Goal: Task Accomplishment & Management: Complete application form

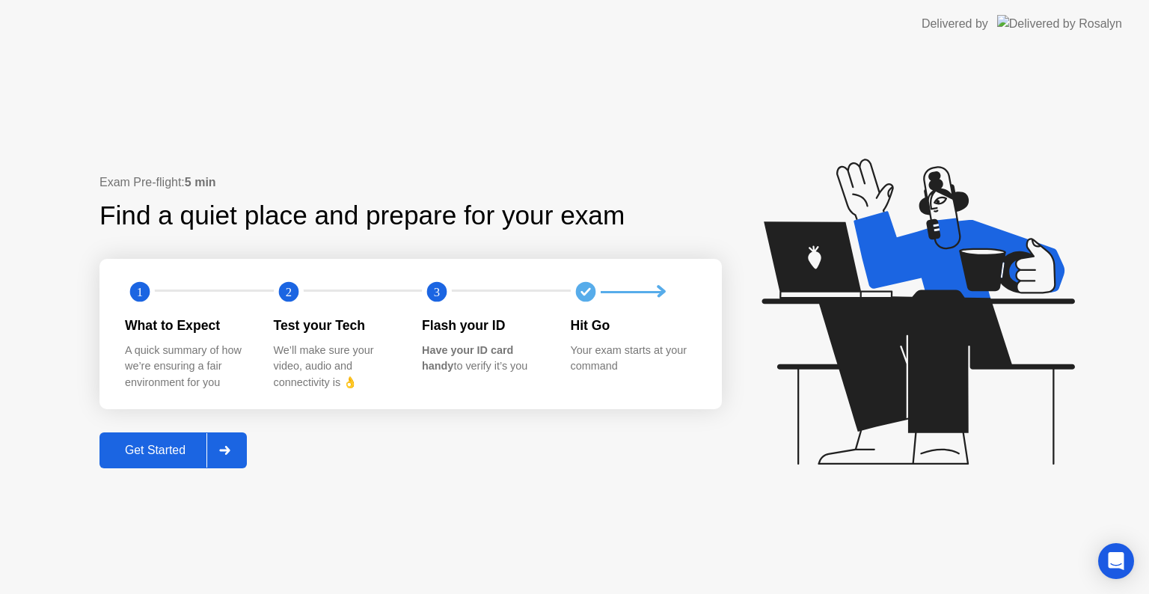
click at [138, 460] on button "Get Started" at bounding box center [172, 450] width 147 height 36
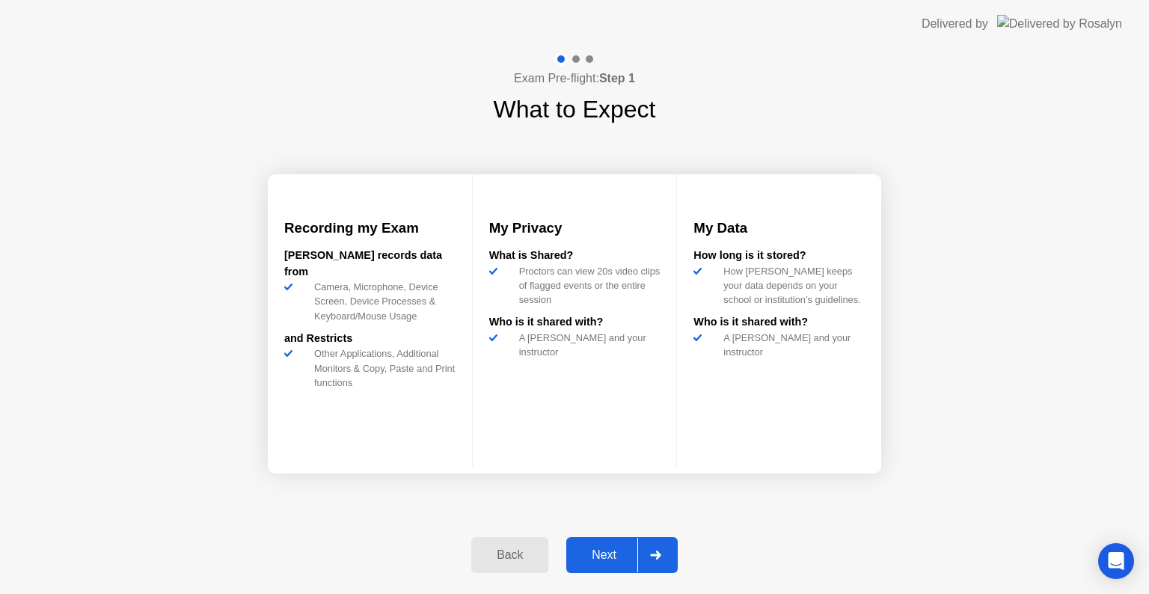
click at [625, 557] on div "Next" at bounding box center [604, 554] width 67 height 13
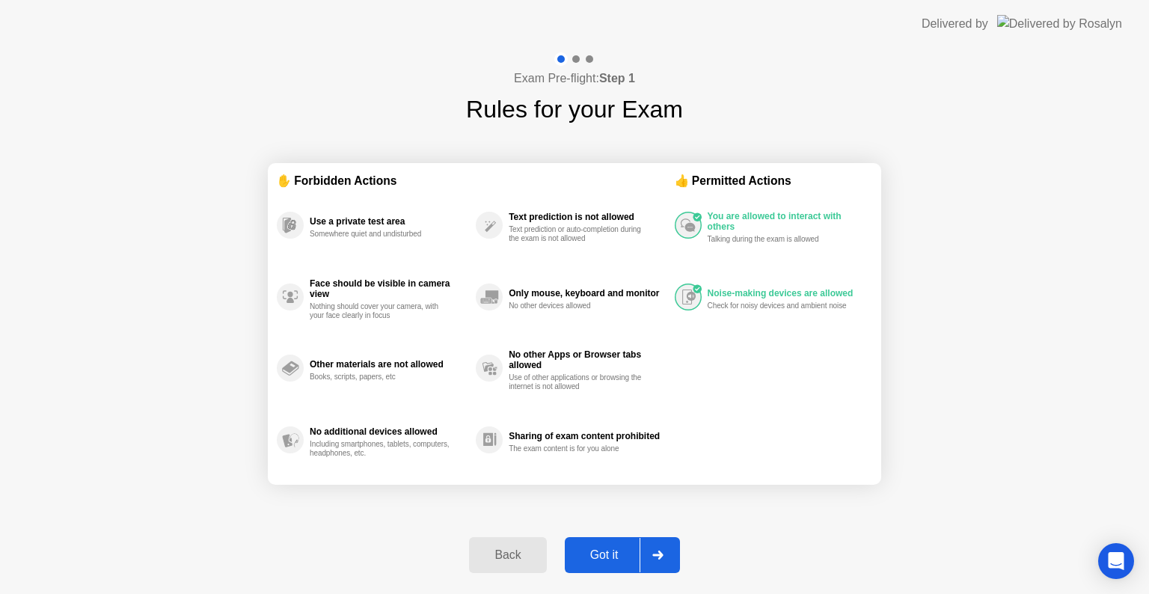
click at [623, 557] on div "Got it" at bounding box center [604, 554] width 70 height 13
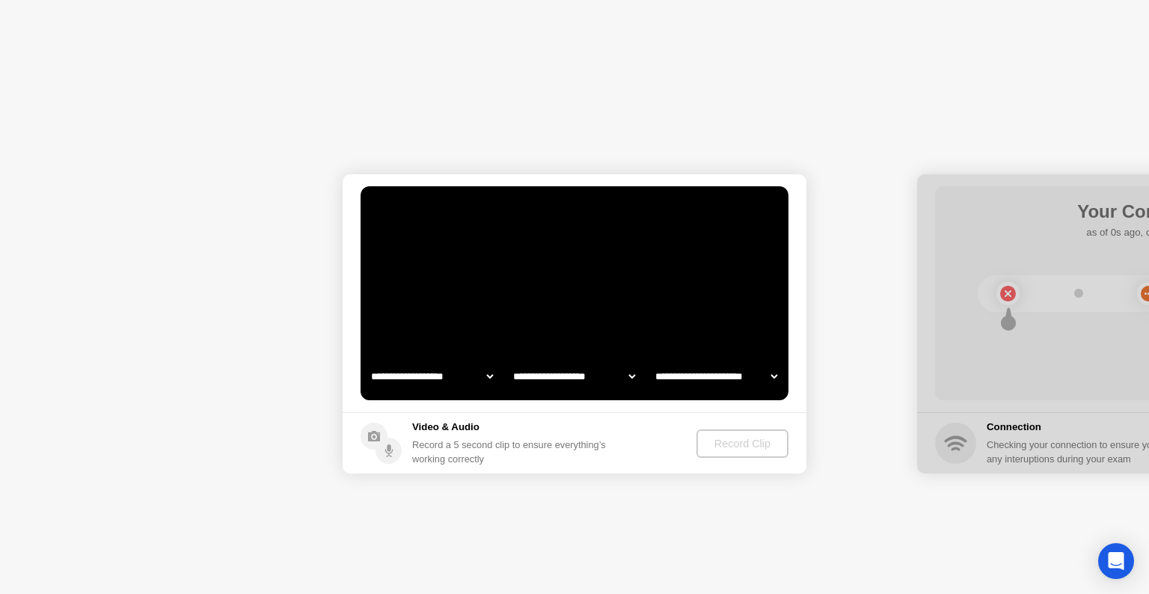
select select "**********"
select select "*******"
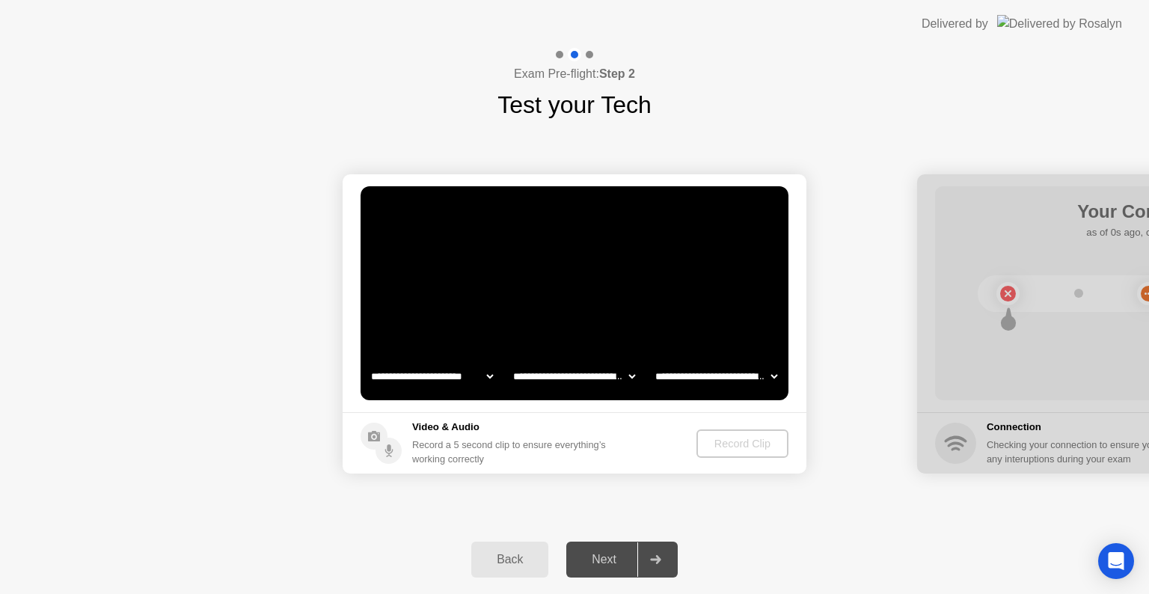
click at [612, 420] on h5 "Video & Audio" at bounding box center [512, 427] width 200 height 15
click at [718, 444] on div "Record Clip" at bounding box center [743, 444] width 80 height 12
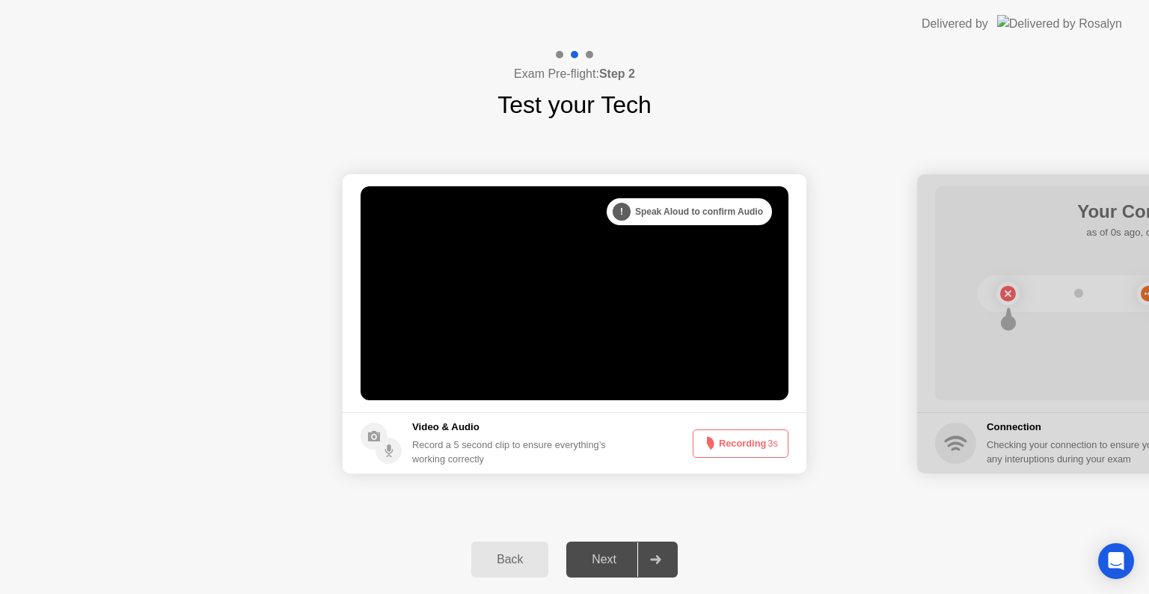
click at [716, 444] on button "Recording 3s" at bounding box center [741, 443] width 96 height 28
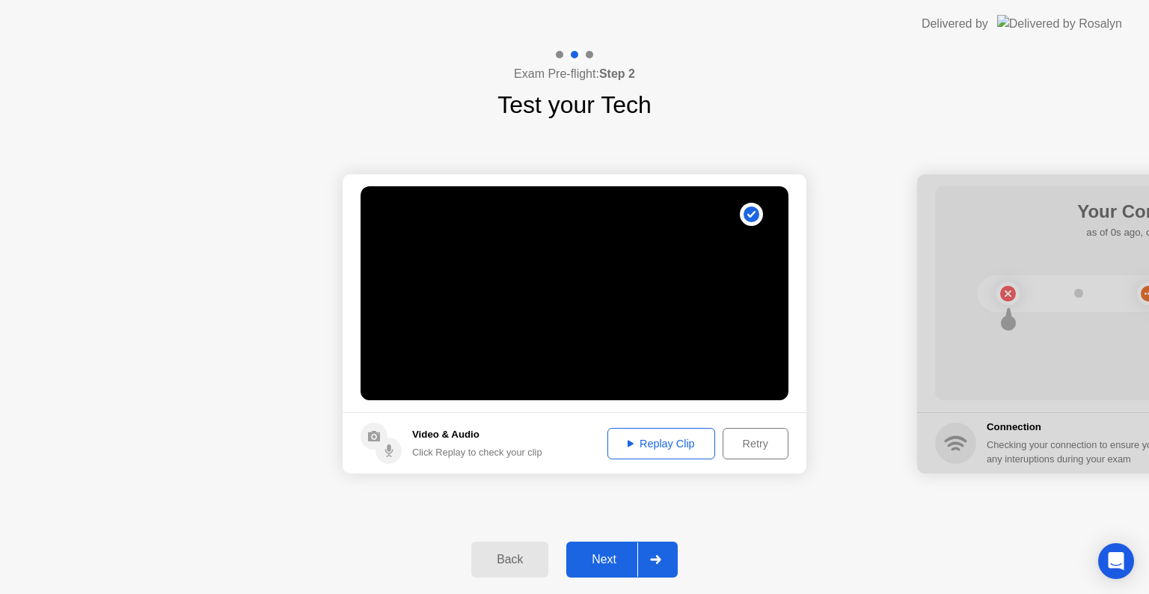
click at [613, 573] on button "Next" at bounding box center [621, 560] width 111 height 36
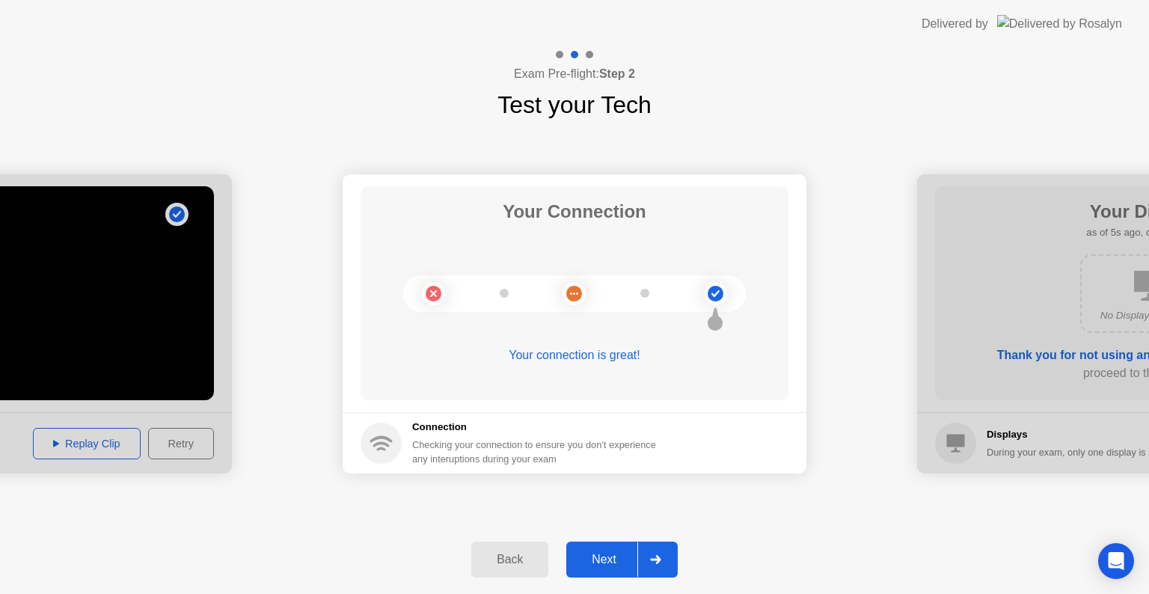
click at [604, 560] on div "Next" at bounding box center [604, 559] width 67 height 13
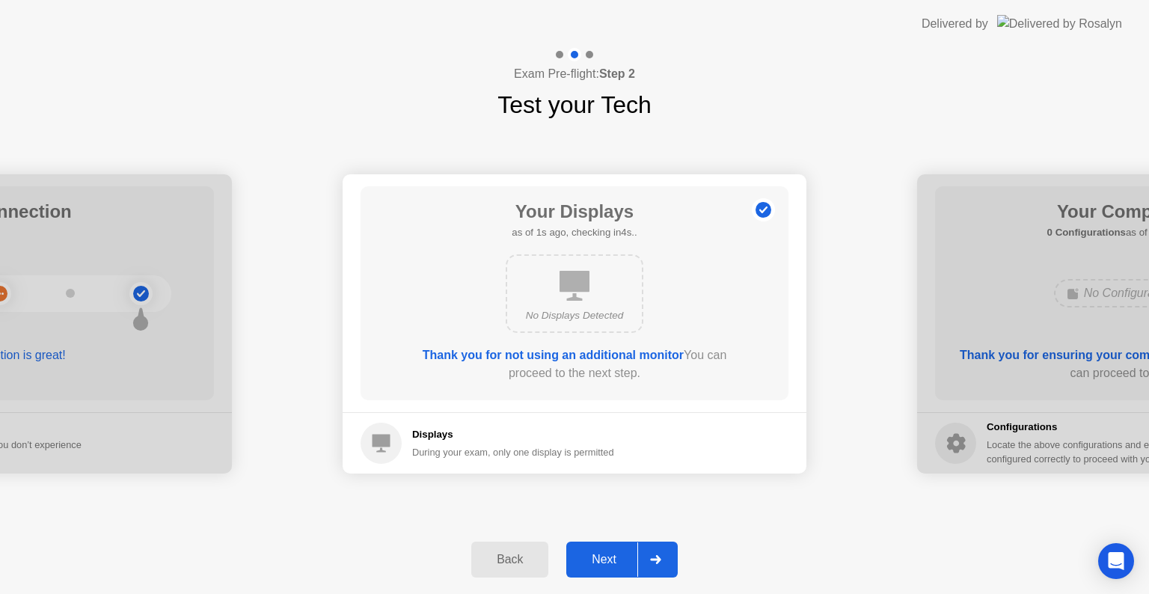
click at [598, 561] on div "Next" at bounding box center [604, 559] width 67 height 13
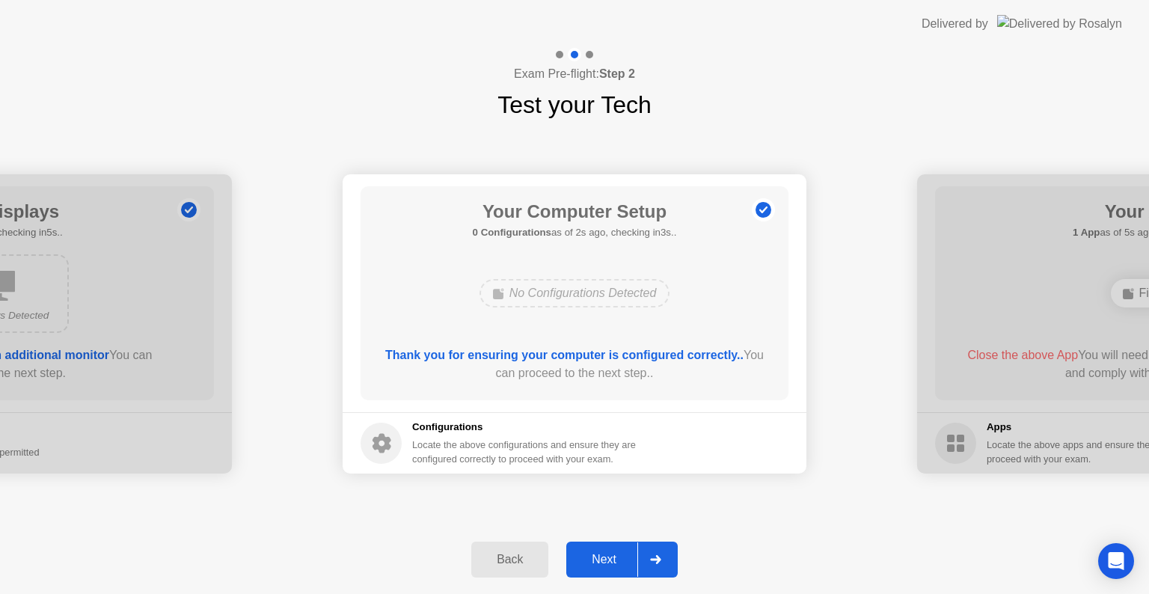
click at [598, 561] on div "Next" at bounding box center [604, 559] width 67 height 13
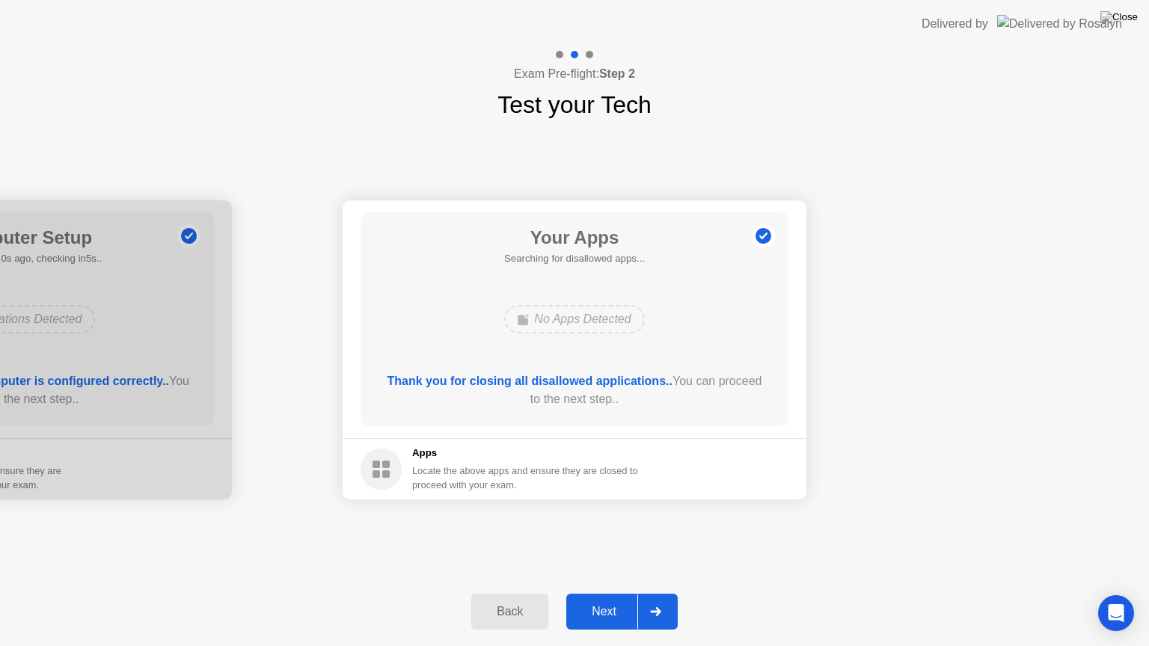
click at [714, 536] on div "**********" at bounding box center [574, 350] width 1149 height 455
click at [609, 593] on div "Next" at bounding box center [604, 611] width 67 height 13
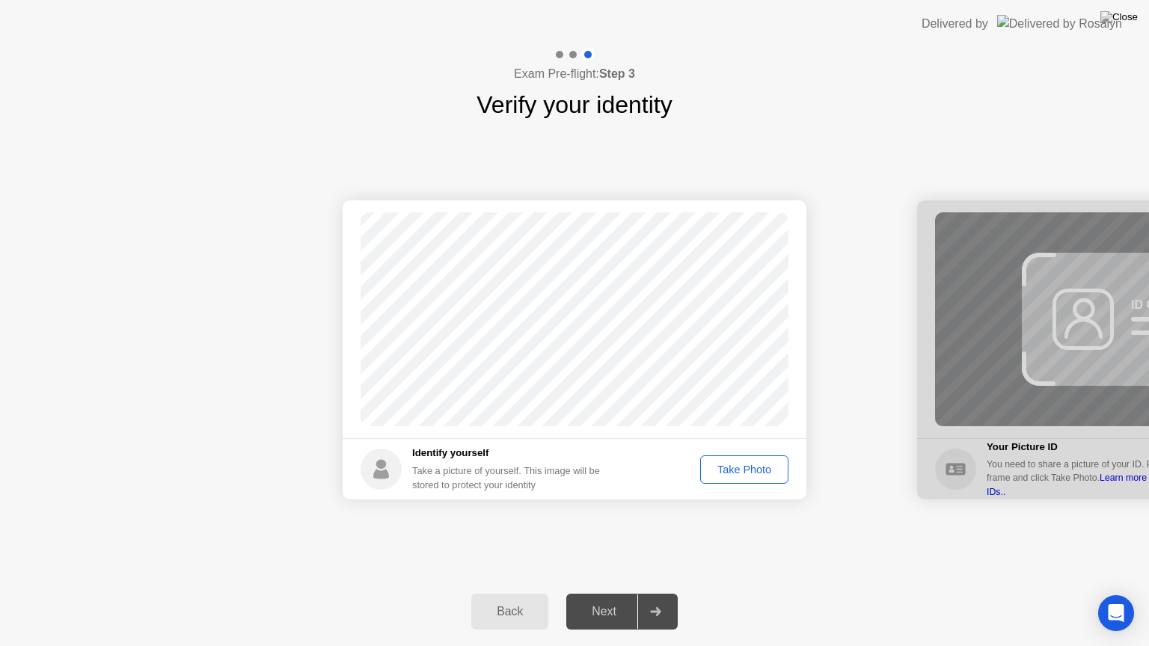
click at [736, 466] on div "Take Photo" at bounding box center [744, 470] width 78 height 12
click at [605, 593] on button "Next" at bounding box center [621, 612] width 111 height 36
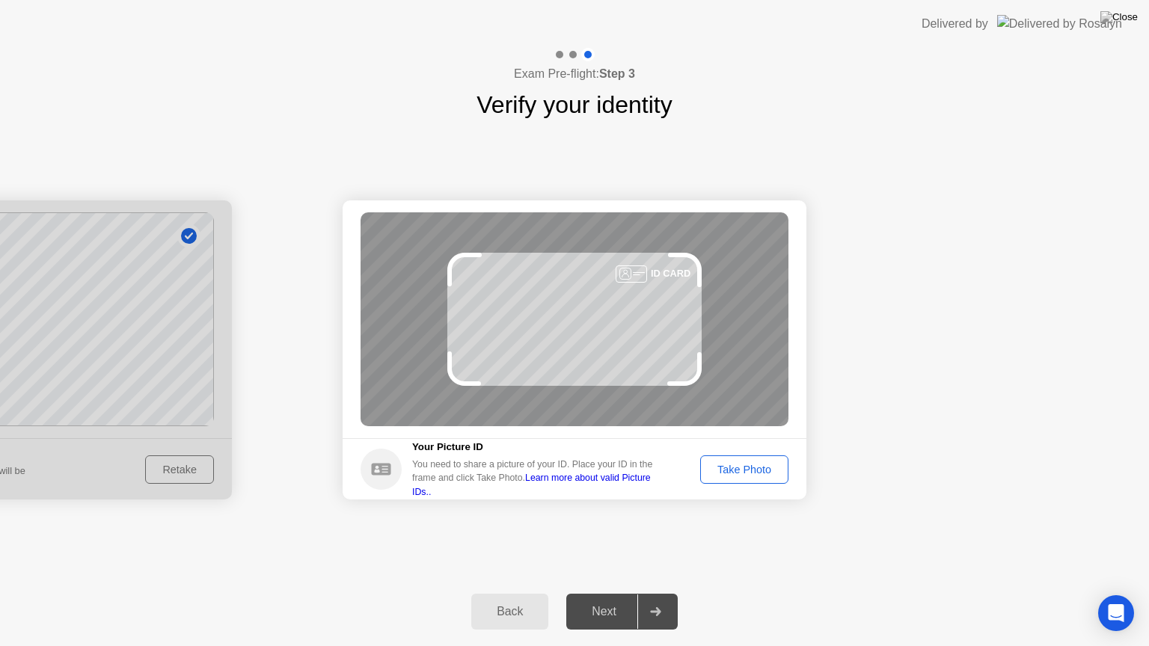
click at [743, 480] on button "Take Photo" at bounding box center [744, 470] width 88 height 28
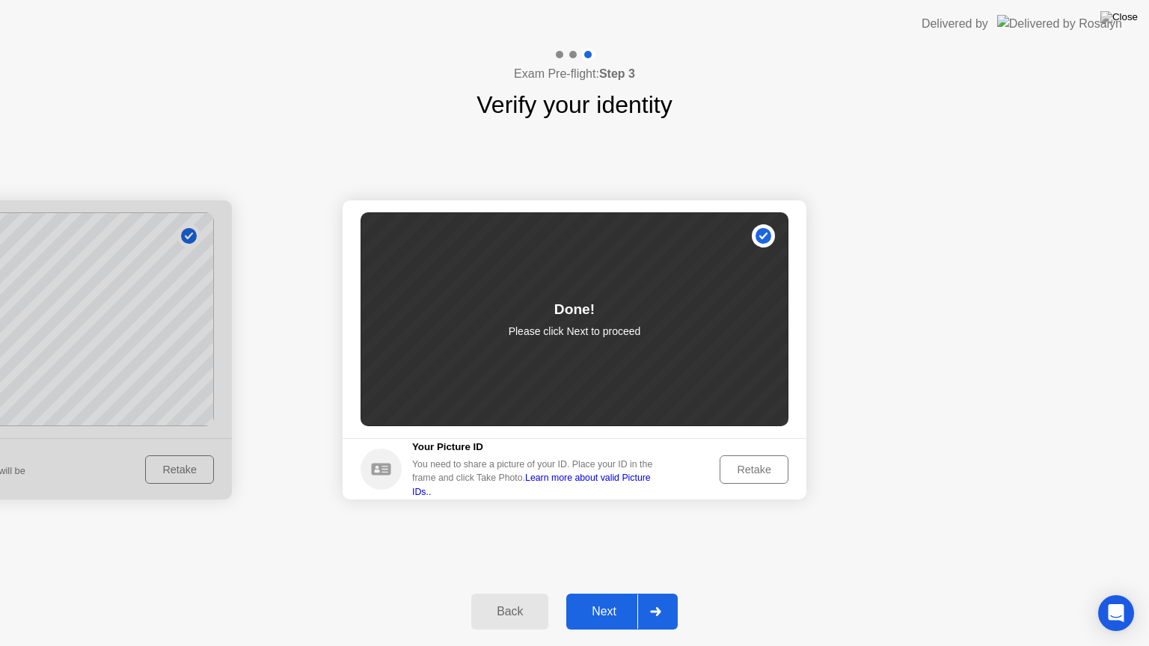
click at [593, 593] on div "Next" at bounding box center [604, 611] width 67 height 13
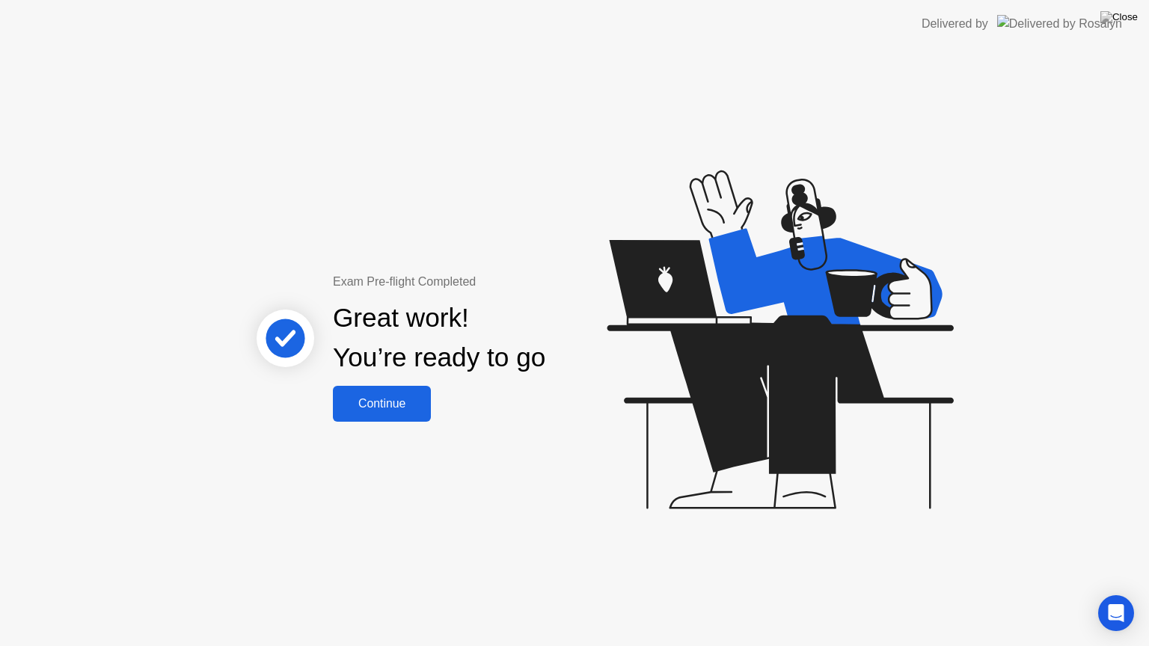
click at [396, 385] on div "Great work! You’re ready to go" at bounding box center [440, 338] width 404 height 95
click at [376, 407] on div "Continue" at bounding box center [381, 403] width 89 height 13
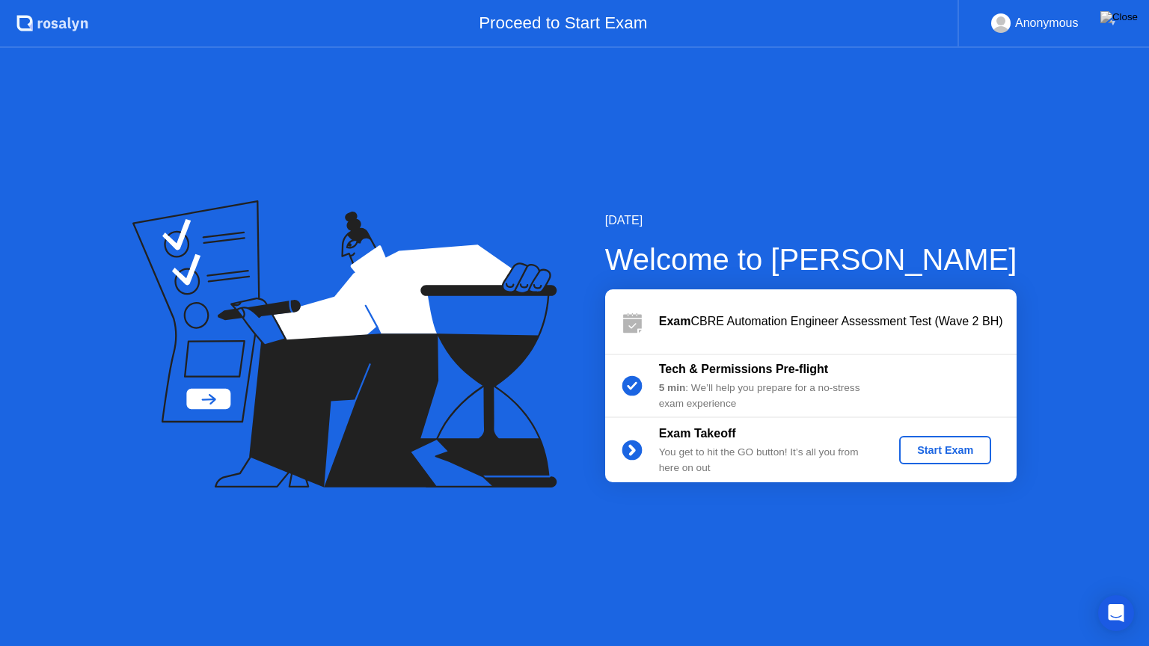
click at [934, 470] on div "Exam Takeoff You get to hit the GO button! It’s all you from here on out Start …" at bounding box center [810, 450] width 411 height 64
click at [934, 464] on button "Start Exam" at bounding box center [945, 450] width 92 height 28
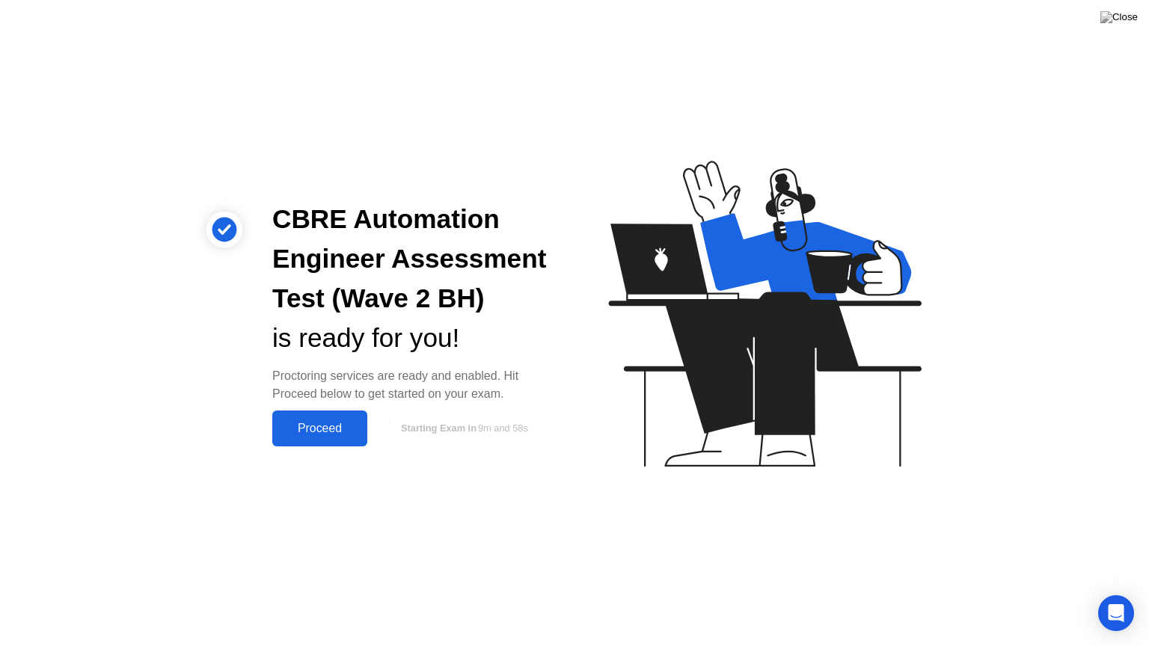
click at [334, 418] on button "Proceed" at bounding box center [319, 429] width 95 height 36
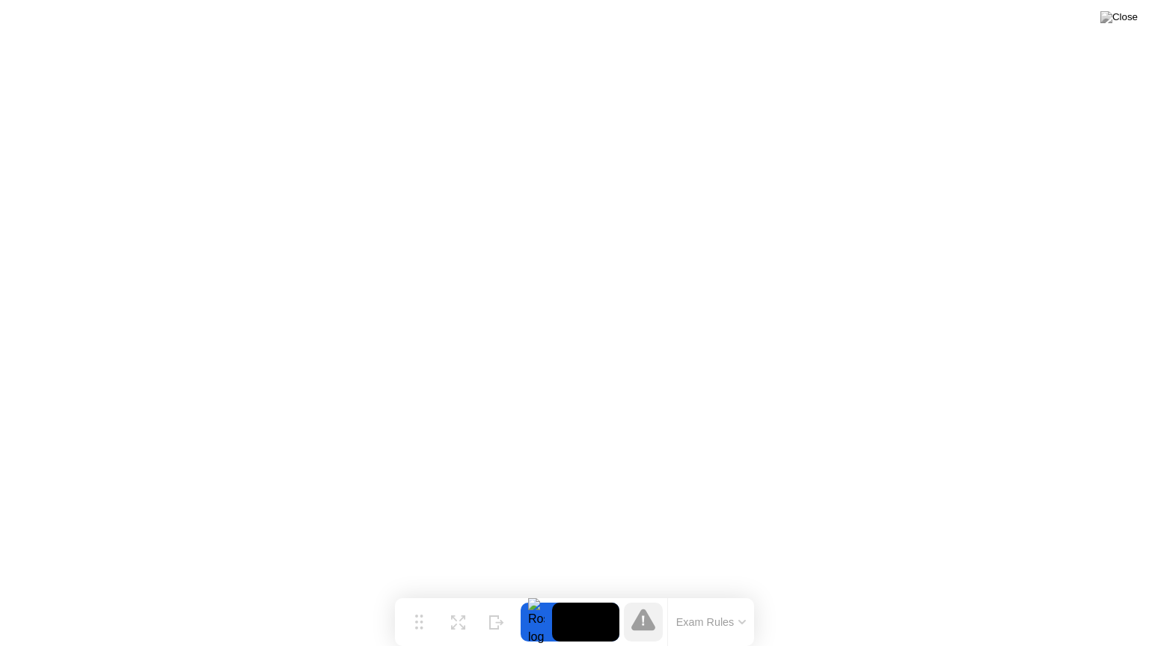
click at [701, 593] on div "Exam Rules" at bounding box center [710, 622] width 87 height 48
click at [703, 593] on div "Exam Rules" at bounding box center [710, 622] width 87 height 48
click at [701, 593] on button "Exam Rules" at bounding box center [711, 622] width 79 height 13
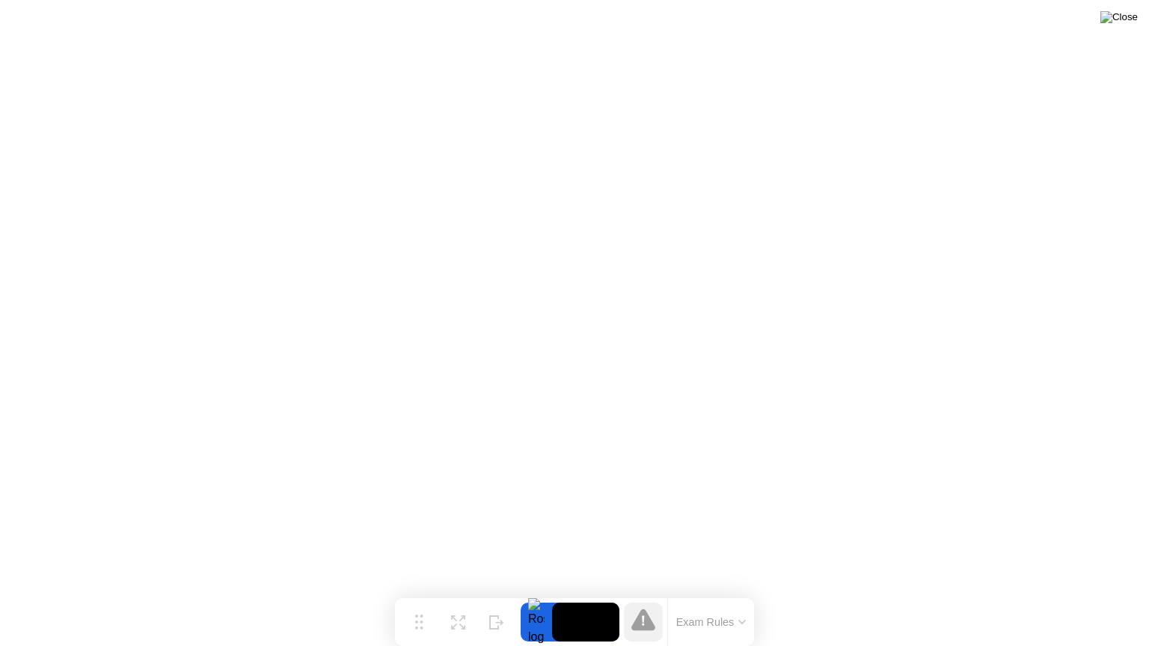
click at [1125, 23] on img at bounding box center [1118, 17] width 37 height 12
